Goal: Task Accomplishment & Management: Manage account settings

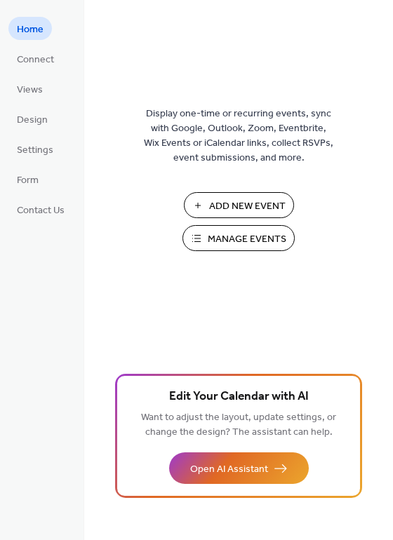
click at [201, 236] on button "Manage Events" at bounding box center [238, 238] width 112 height 26
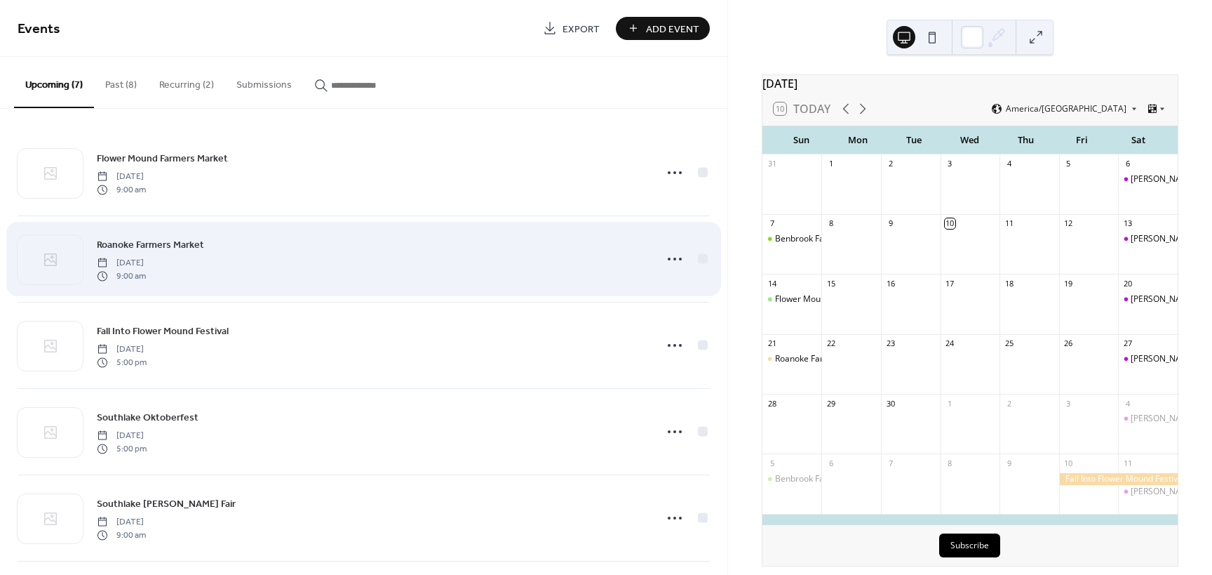
click at [146, 260] on span "[DATE]" at bounding box center [121, 263] width 49 height 13
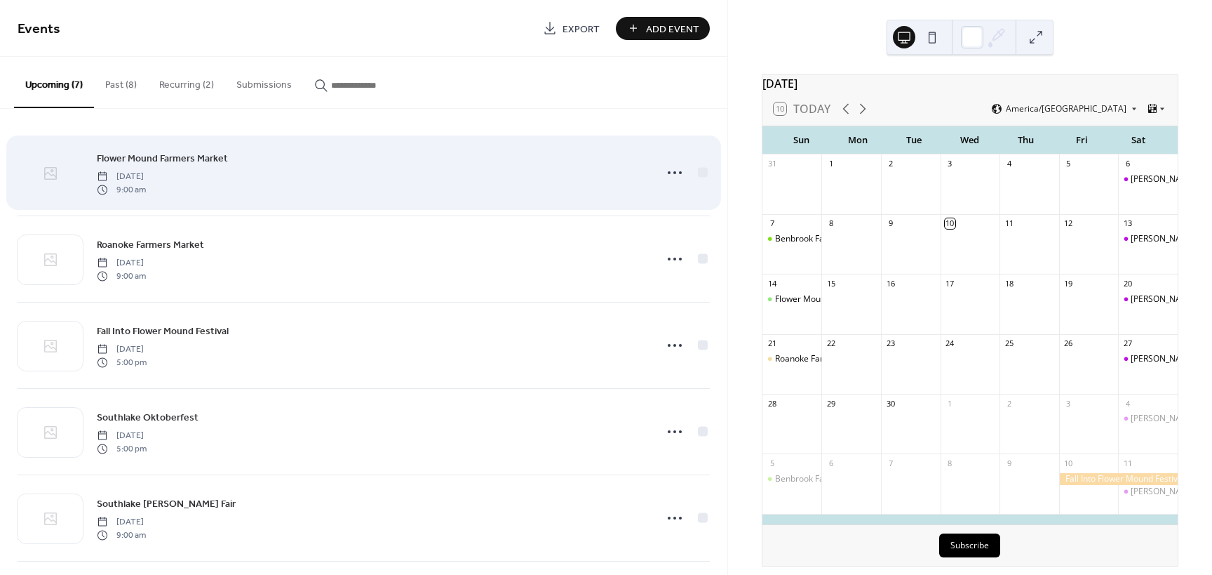
click at [58, 177] on icon at bounding box center [50, 173] width 17 height 17
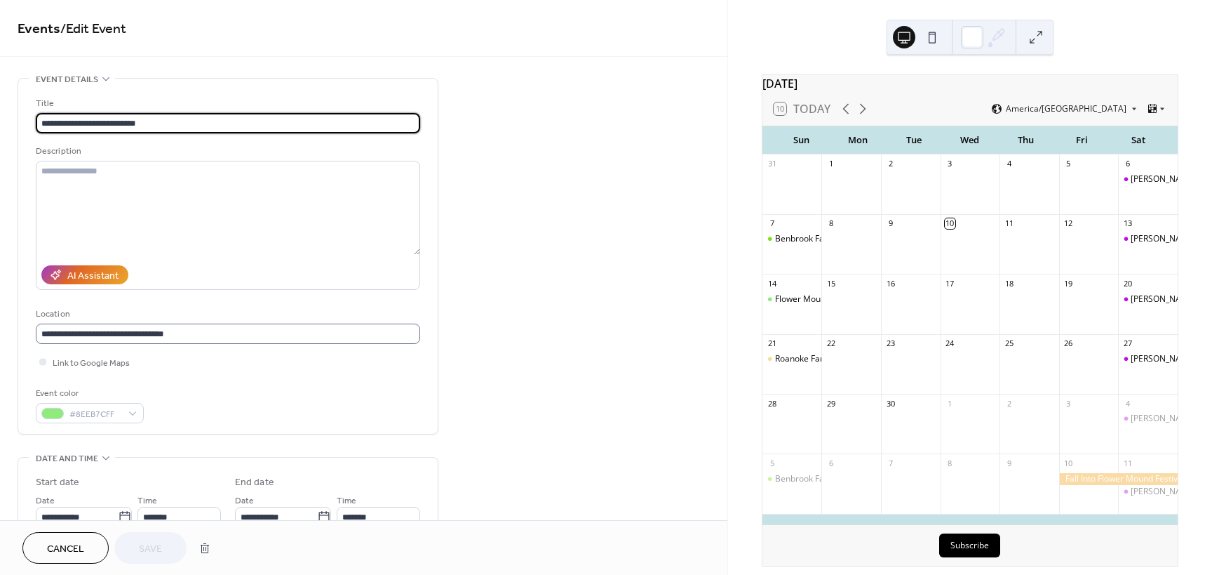
scroll to position [1, 0]
click at [121, 514] on body "**********" at bounding box center [606, 287] width 1212 height 575
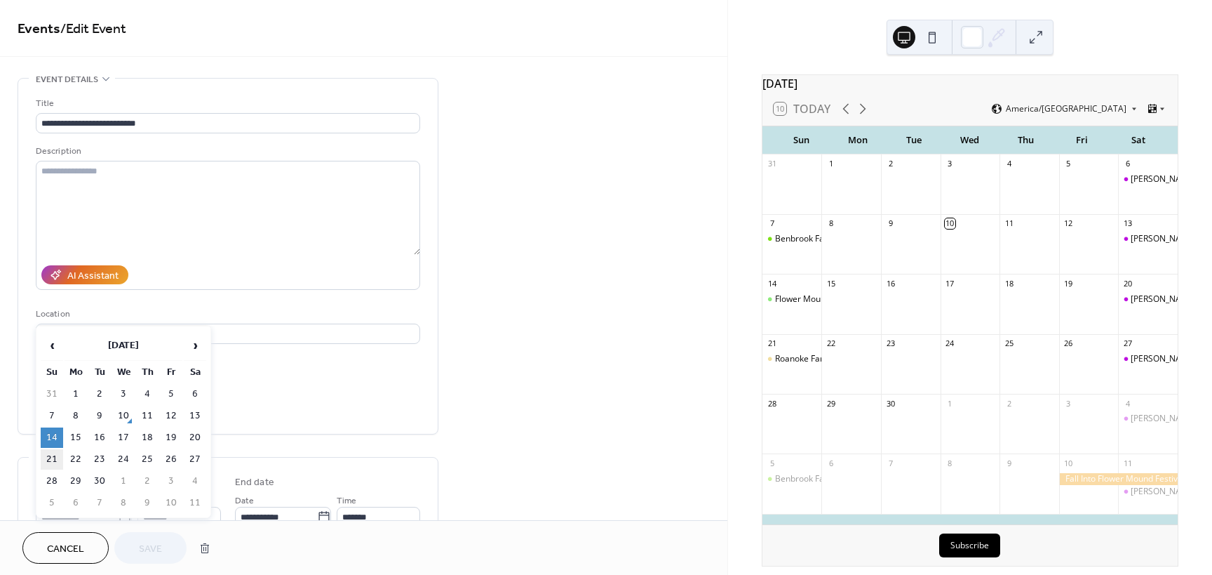
click at [53, 458] on td "21" at bounding box center [52, 459] width 22 height 20
type input "**********"
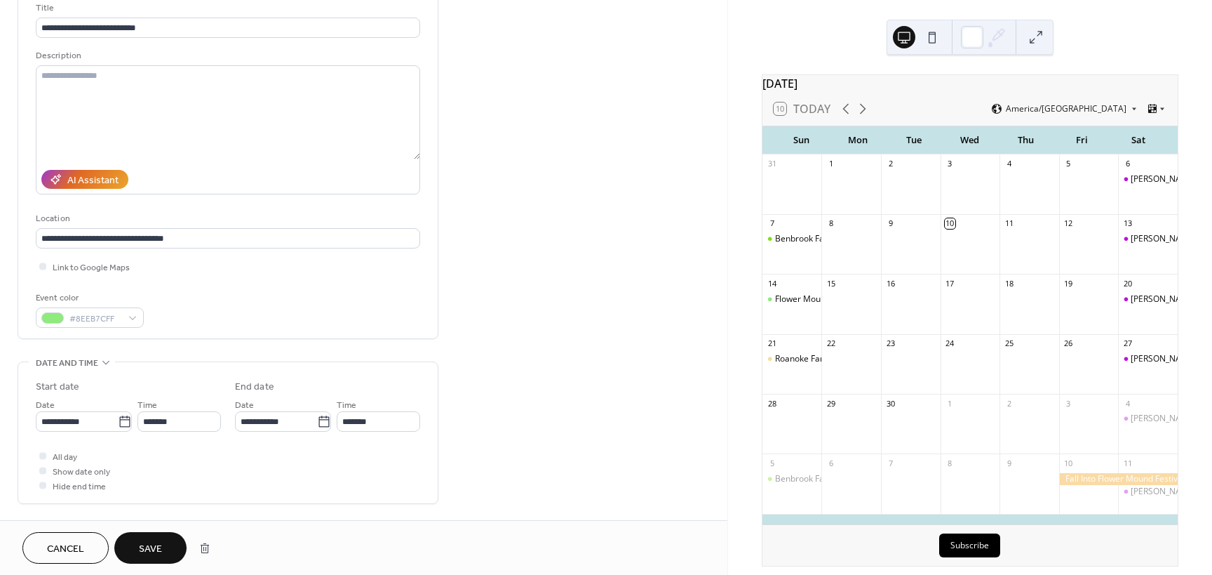
scroll to position [281, 0]
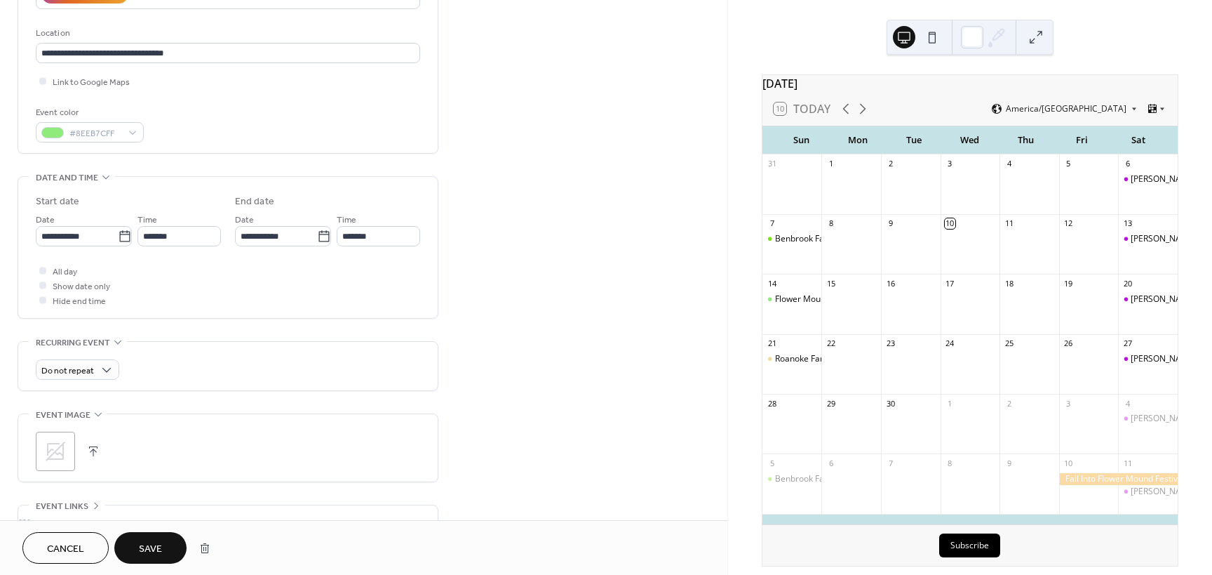
click at [156, 549] on span "Save" at bounding box center [150, 549] width 23 height 15
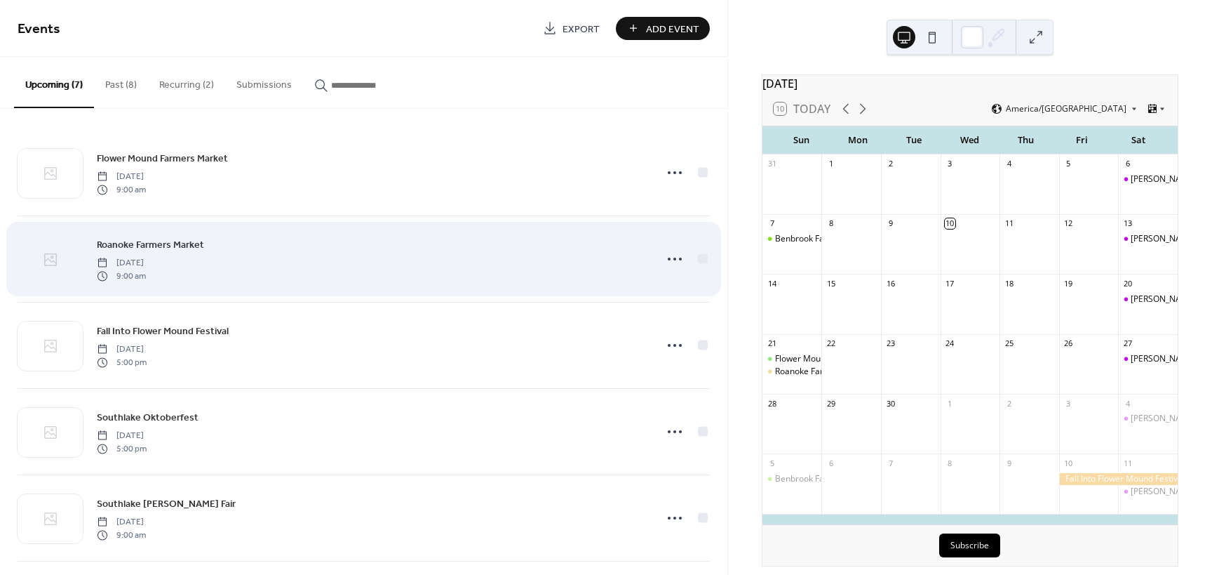
click at [60, 257] on div at bounding box center [50, 259] width 65 height 49
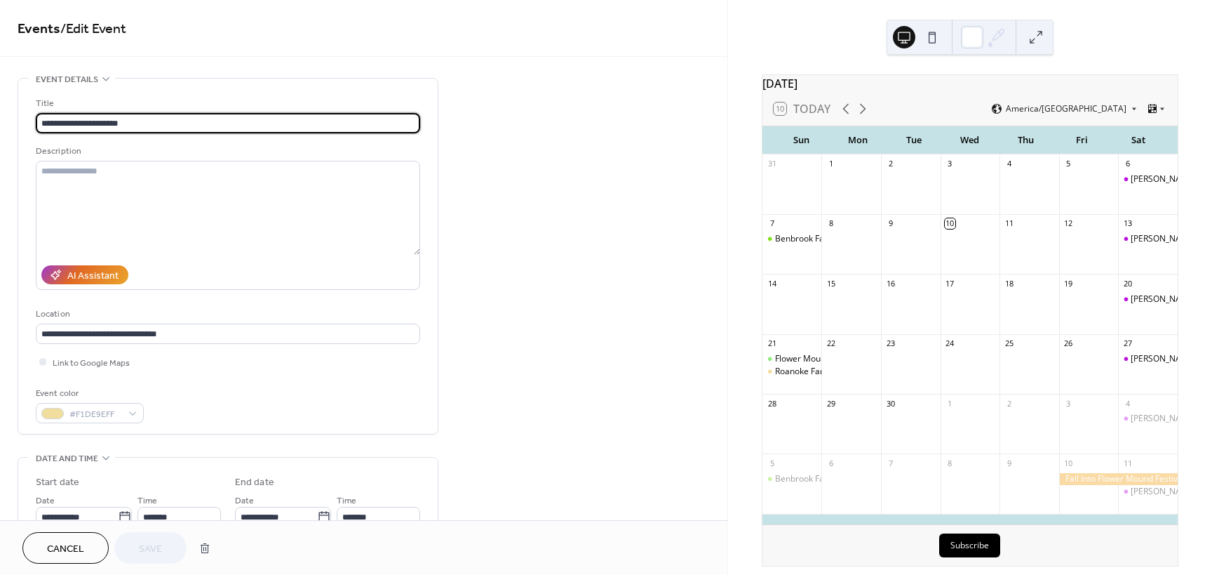
scroll to position [210, 0]
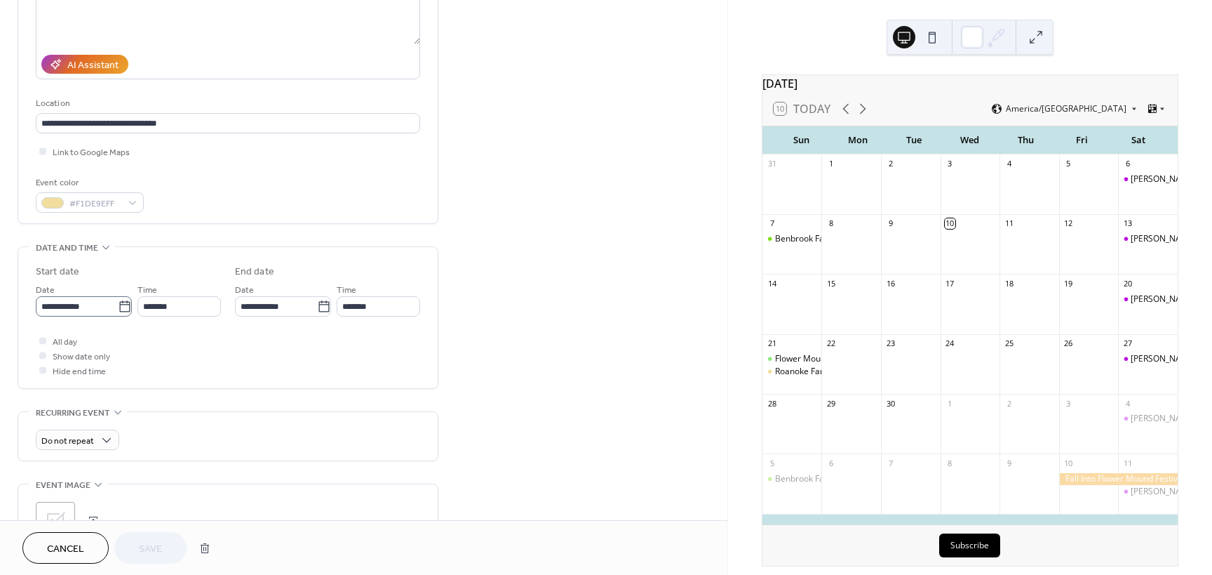
click at [124, 302] on icon at bounding box center [124, 305] width 11 height 11
click at [118, 302] on input "**********" at bounding box center [77, 306] width 82 height 20
click at [50, 435] on td "14" at bounding box center [52, 432] width 22 height 20
type input "**********"
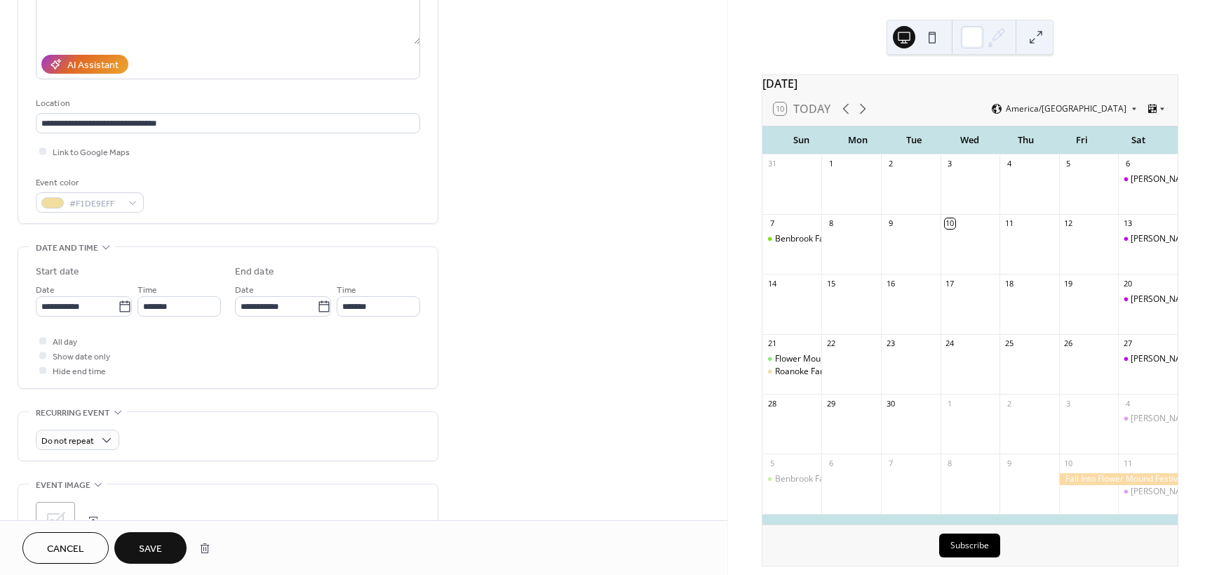
click at [144, 554] on span "Save" at bounding box center [150, 549] width 23 height 15
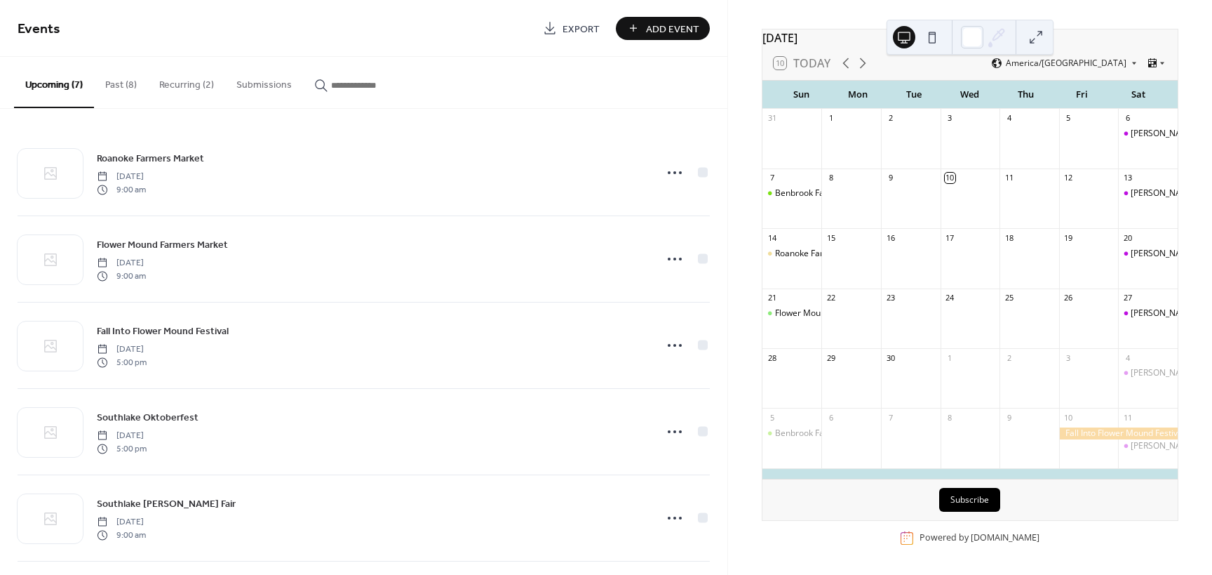
scroll to position [54, 0]
click at [444, 27] on span "Events" at bounding box center [275, 29] width 515 height 28
click at [861, 60] on icon at bounding box center [863, 63] width 6 height 11
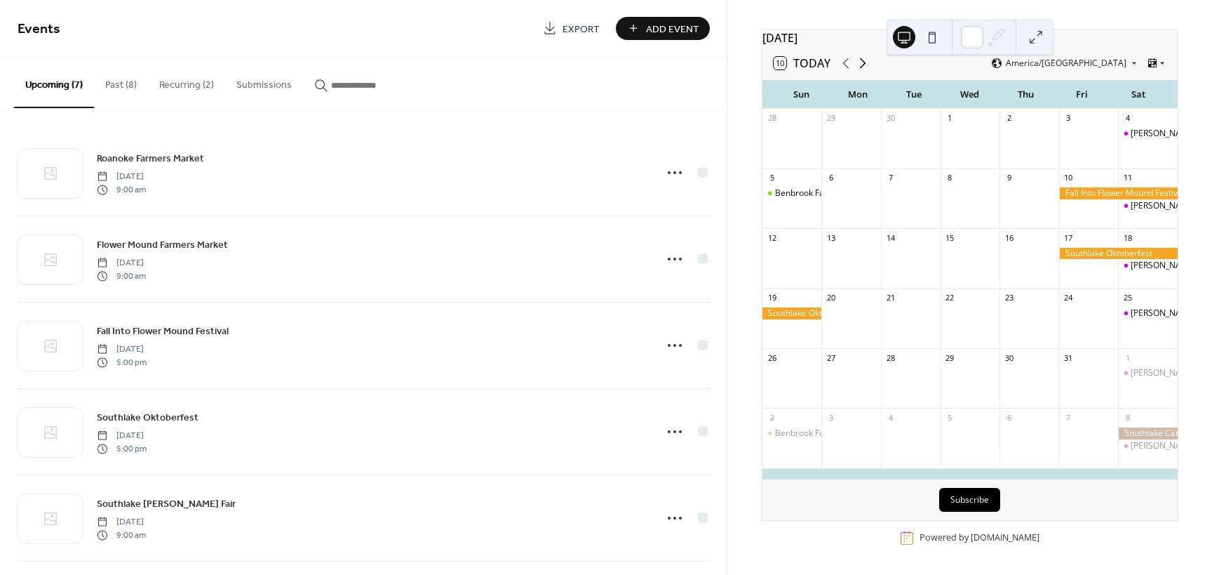
click at [861, 60] on icon at bounding box center [863, 63] width 6 height 11
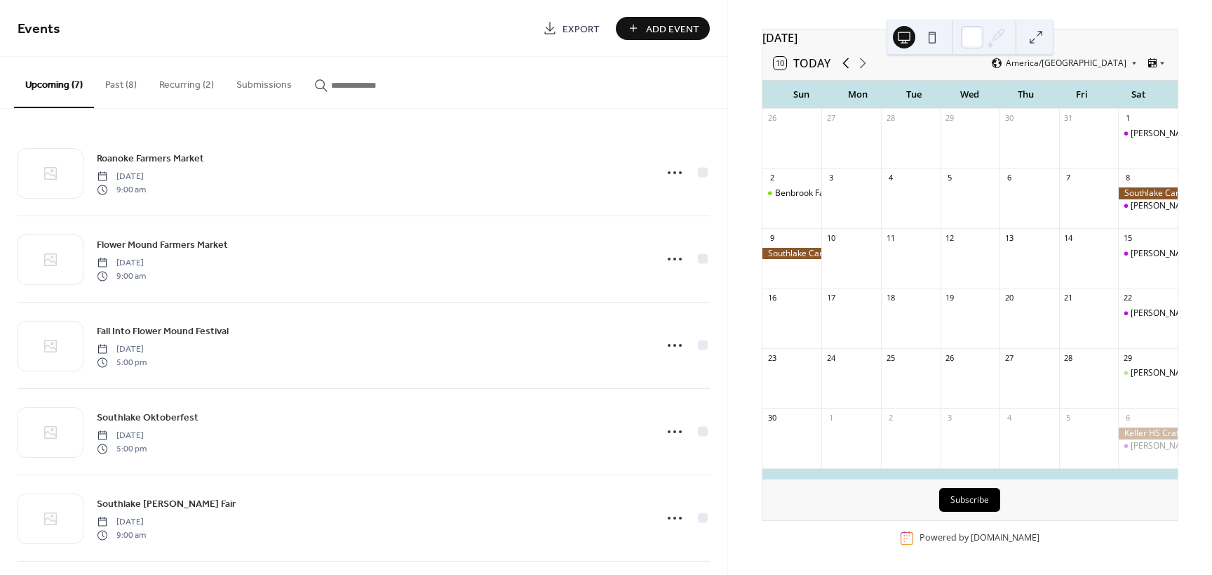
click at [846, 60] on icon at bounding box center [846, 63] width 6 height 11
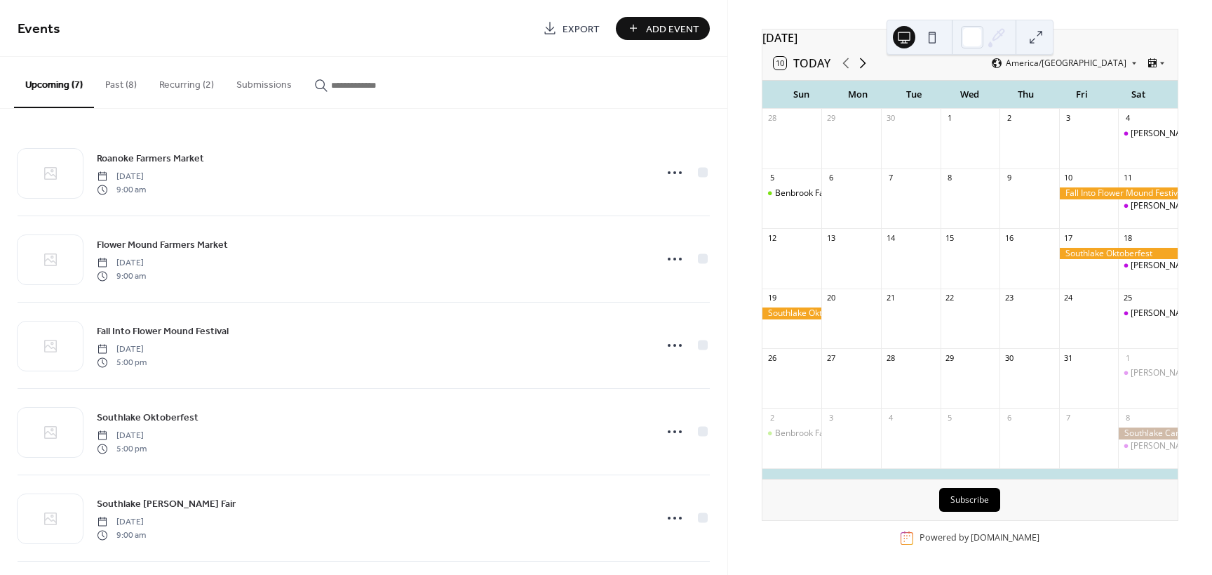
click at [862, 60] on icon at bounding box center [863, 63] width 6 height 11
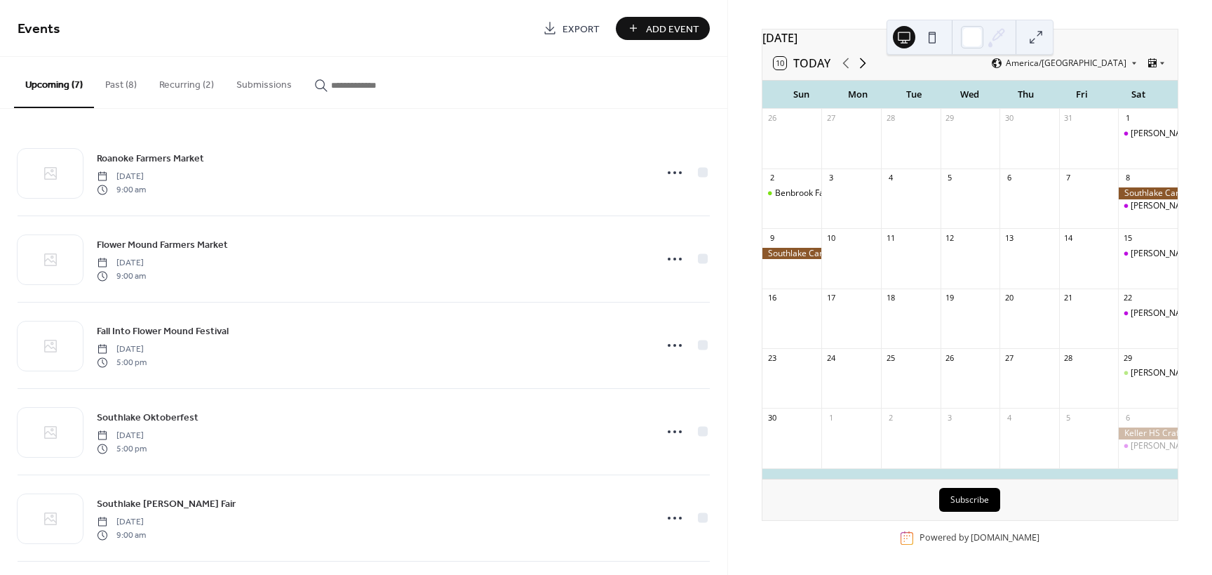
click at [862, 60] on icon at bounding box center [863, 63] width 6 height 11
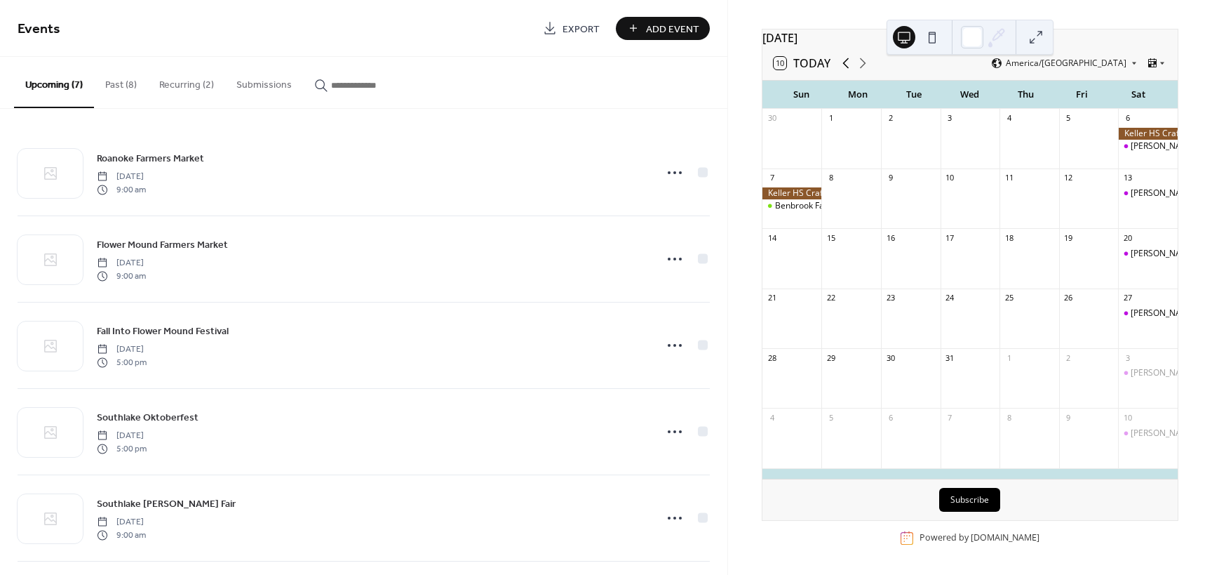
click at [843, 62] on icon at bounding box center [846, 63] width 17 height 17
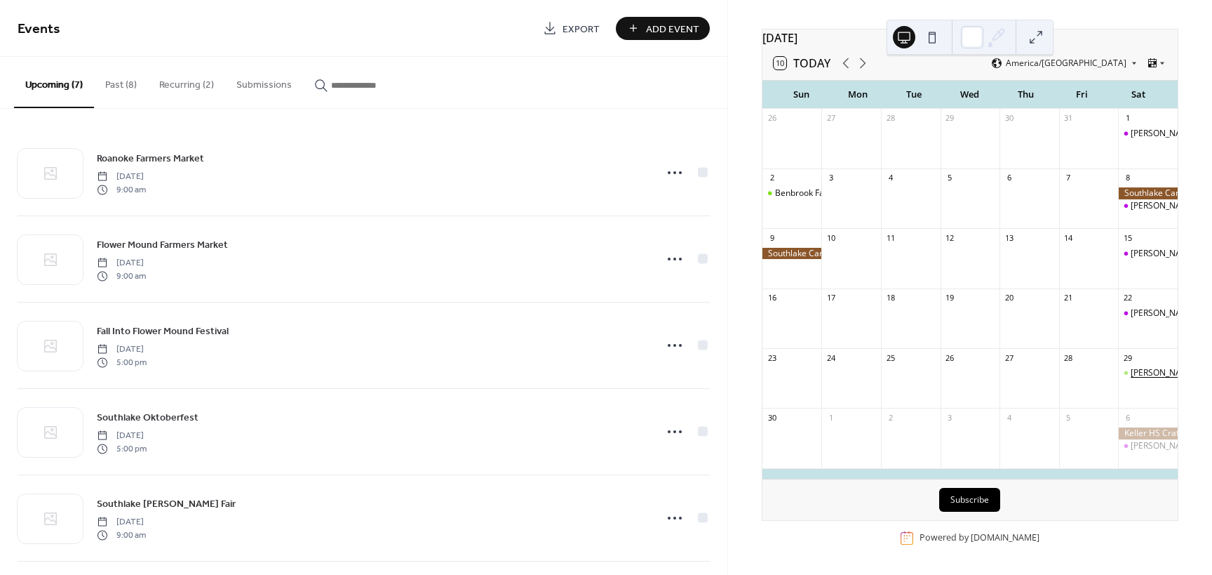
click at [1131, 369] on div "[PERSON_NAME] Vineyard Sip & Shop" at bounding box center [1204, 373] width 147 height 12
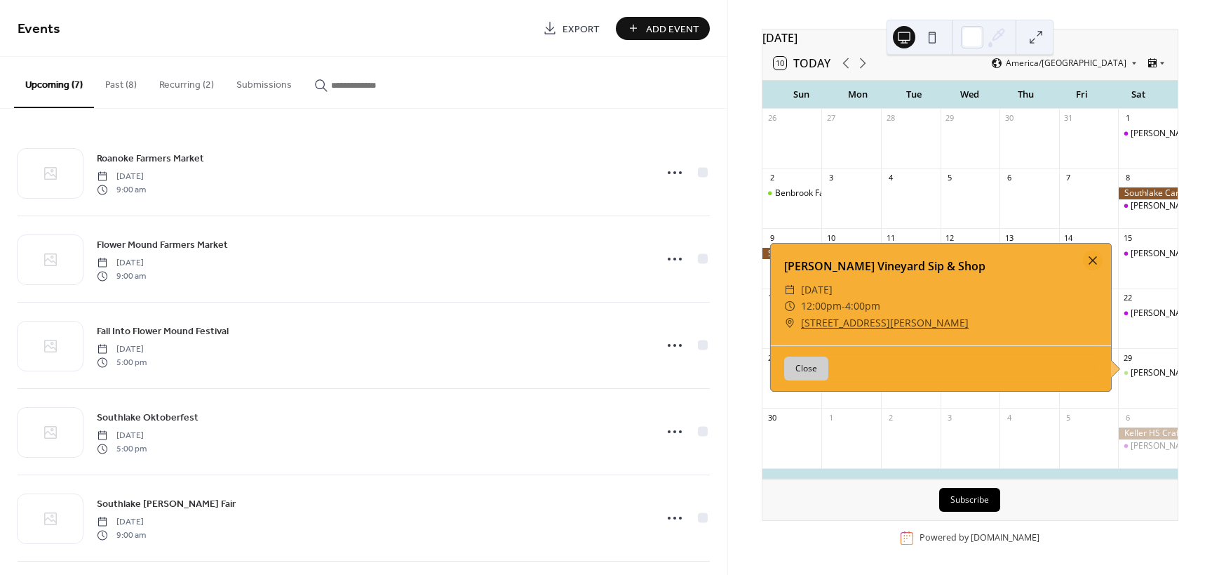
click at [1198, 340] on div "[DATE] 10 [DATE] America/[GEOGRAPHIC_DATA] Sun Mon Tue Wed Thu Fri Sat 26 27 28…" at bounding box center [970, 287] width 484 height 575
